Goal: Task Accomplishment & Management: Use online tool/utility

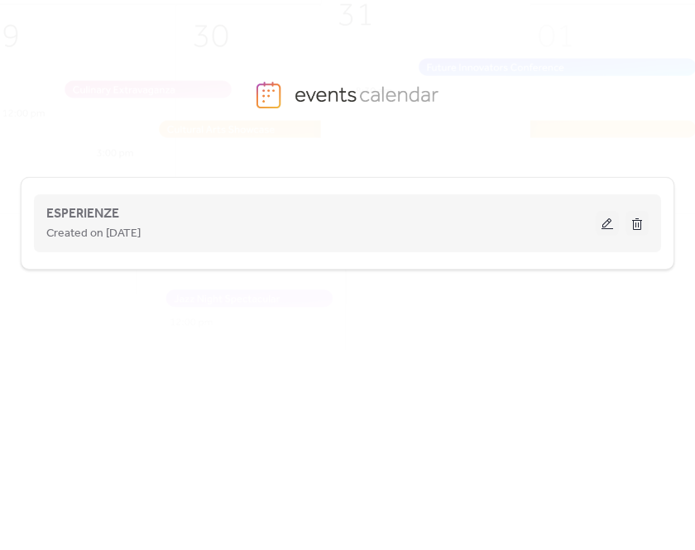
click at [602, 227] on button at bounding box center [607, 223] width 23 height 25
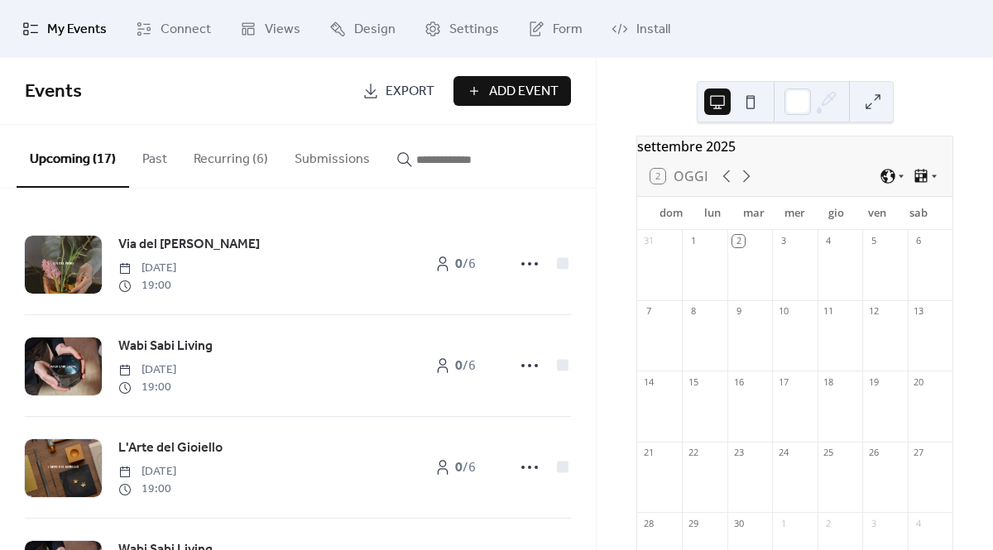
scroll to position [13, 0]
click at [694, 175] on icon at bounding box center [746, 173] width 20 height 20
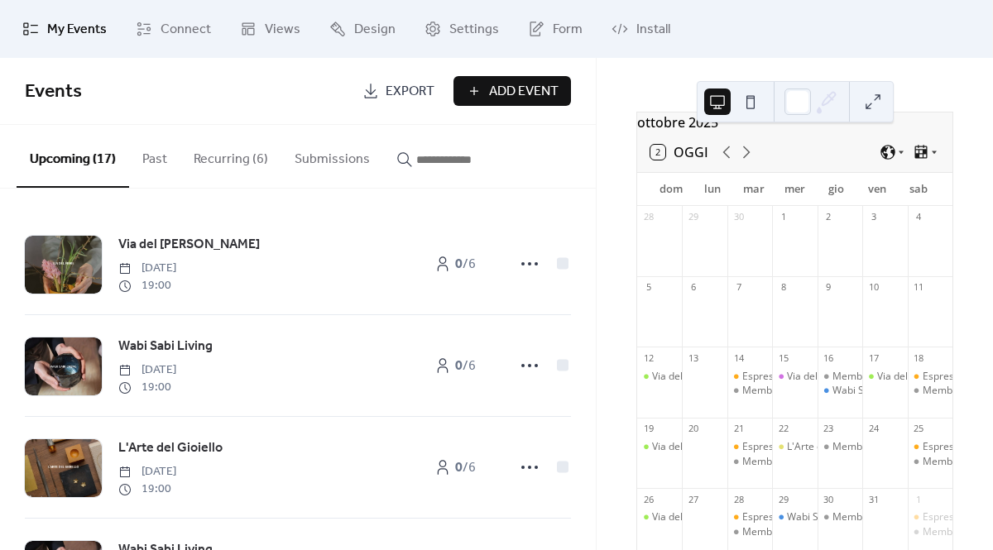
scroll to position [35, 0]
click at [694, 161] on icon at bounding box center [746, 151] width 20 height 20
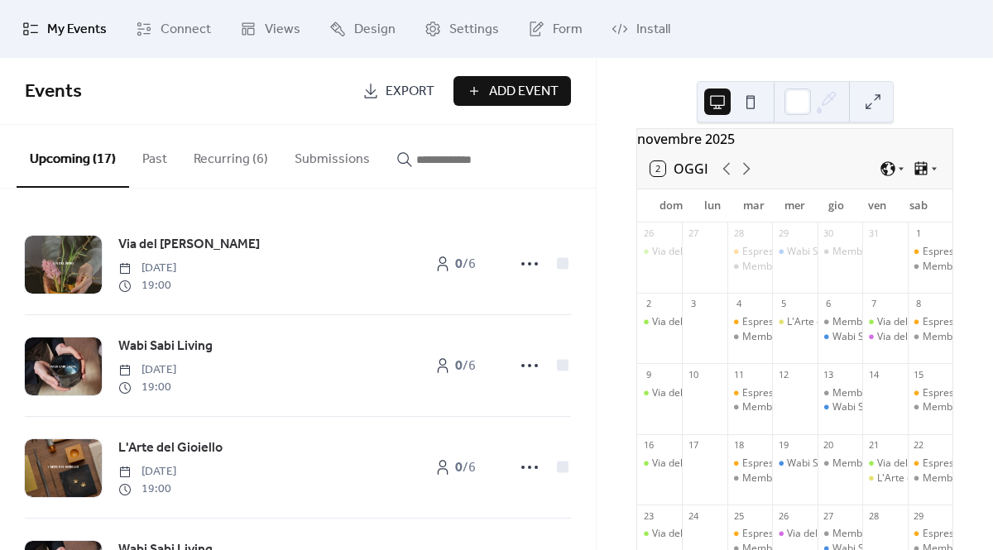
scroll to position [0, 0]
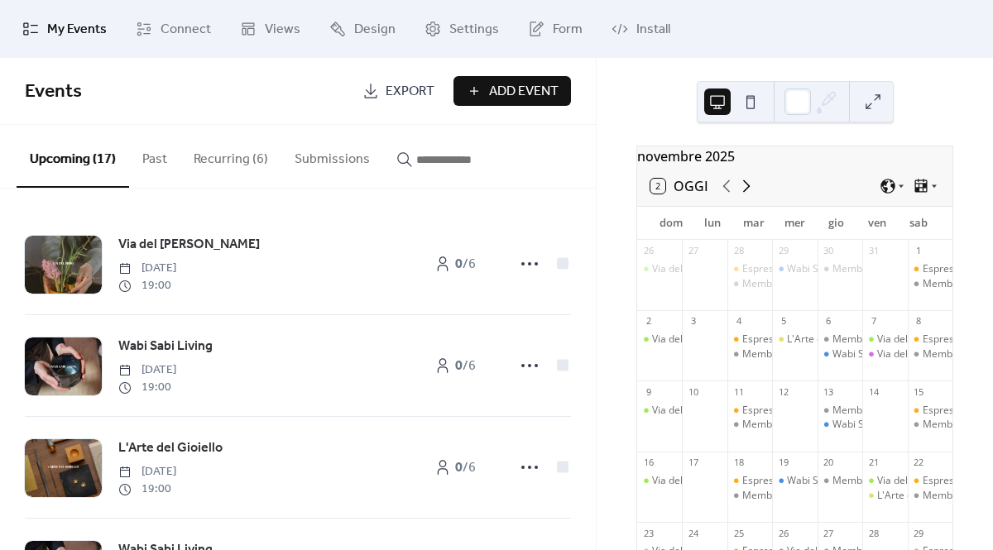
click at [694, 196] on icon at bounding box center [746, 186] width 20 height 20
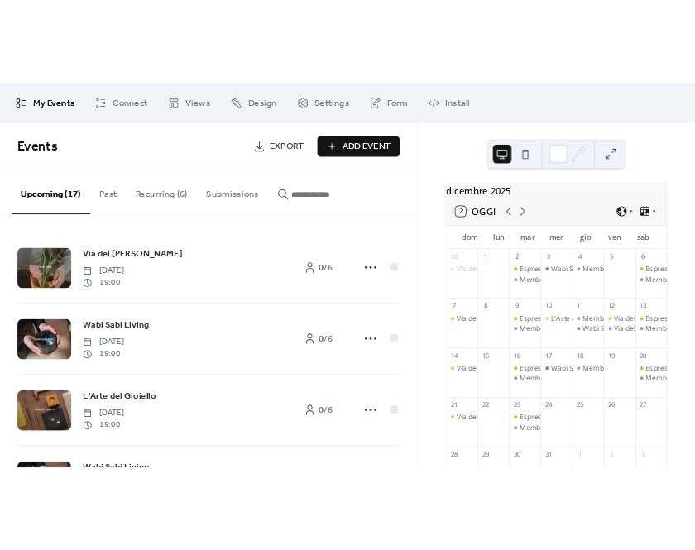
scroll to position [6, 0]
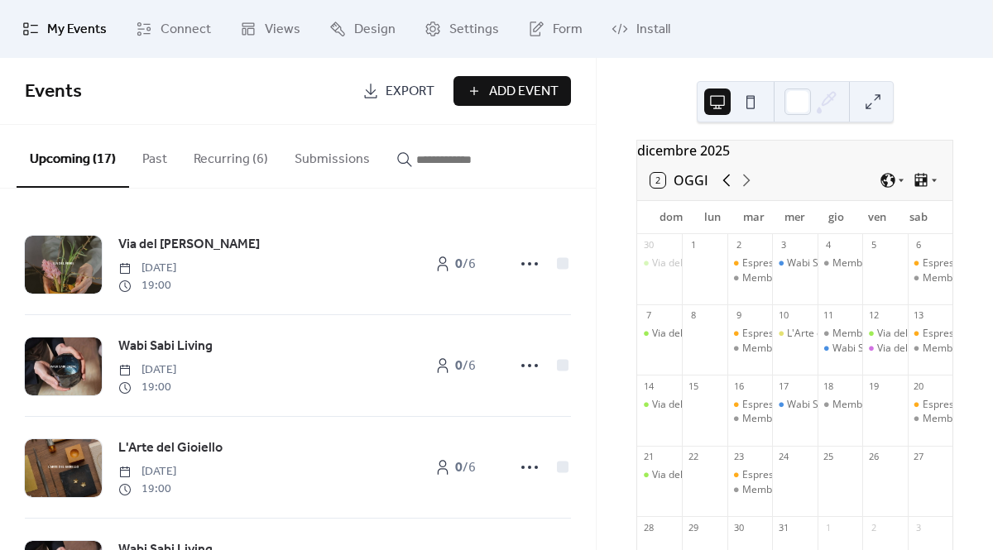
click at [694, 190] on icon at bounding box center [726, 180] width 20 height 20
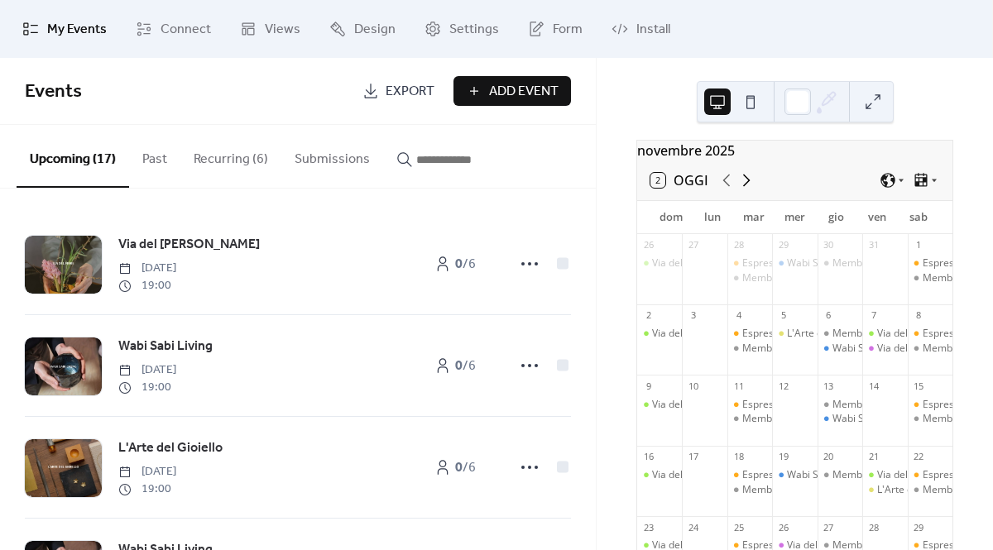
click at [694, 187] on icon at bounding box center [746, 181] width 7 height 12
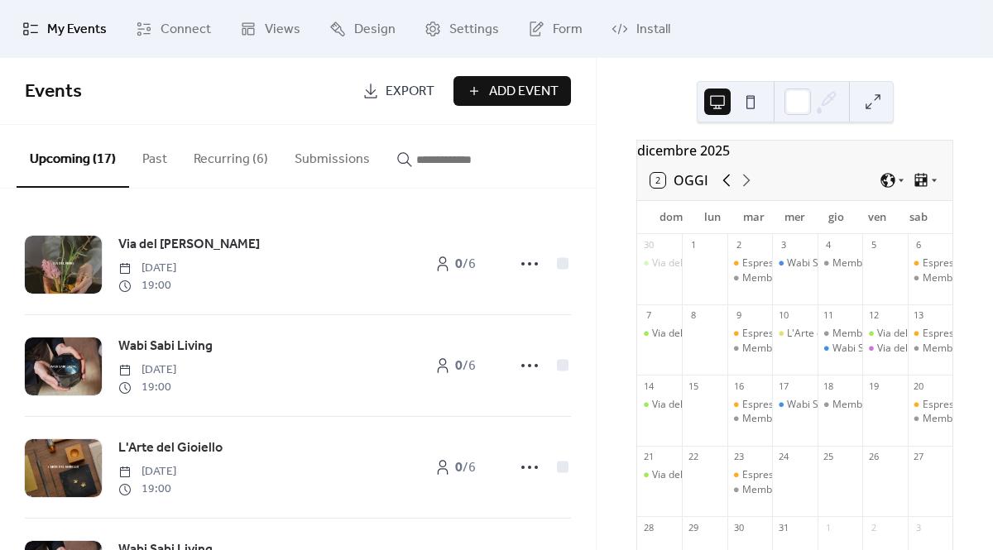
click at [694, 187] on icon at bounding box center [726, 180] width 20 height 20
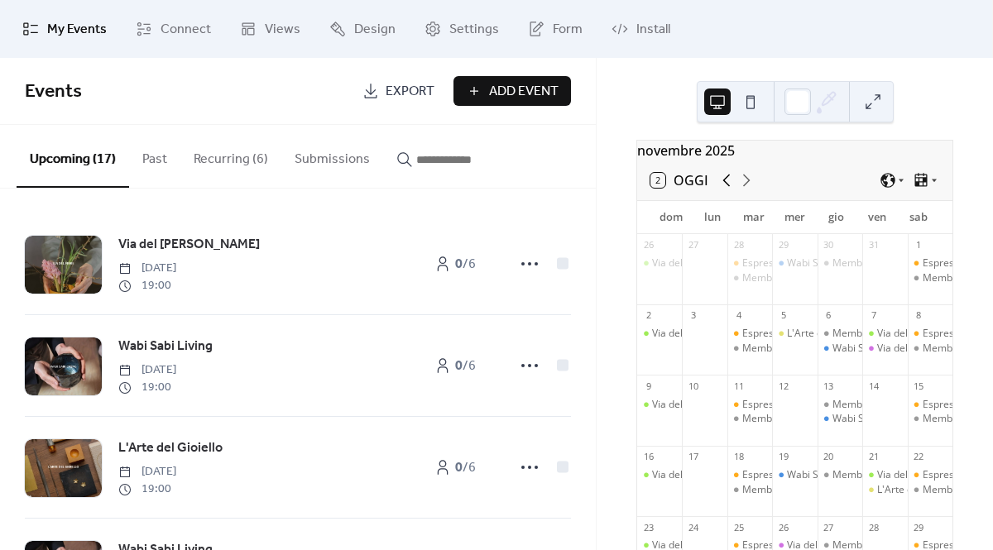
click at [694, 187] on icon at bounding box center [726, 180] width 20 height 20
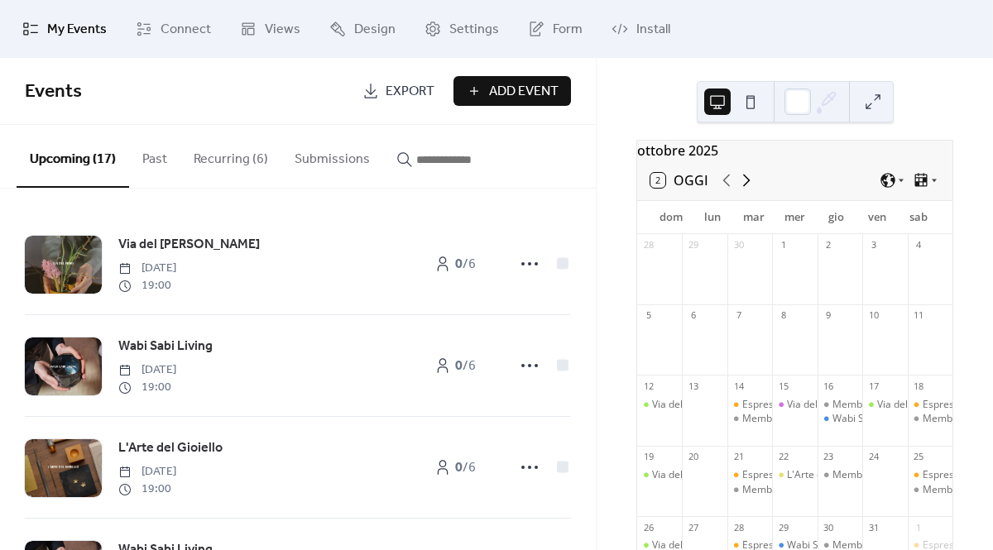
click at [694, 187] on icon at bounding box center [746, 181] width 7 height 12
